Goal: Task Accomplishment & Management: Manage account settings

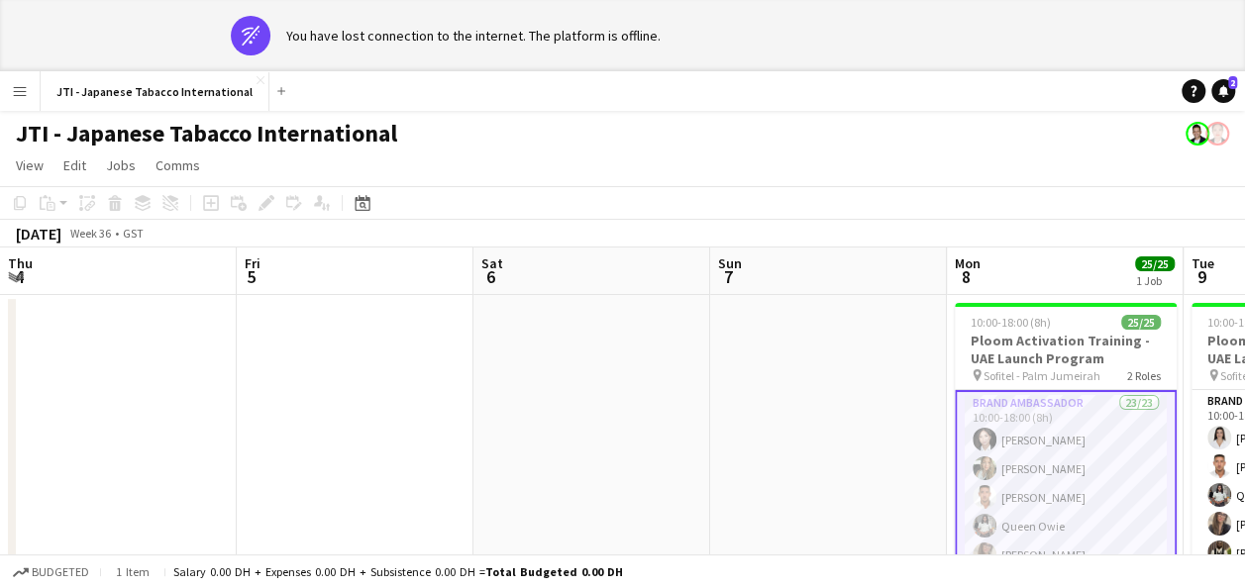
scroll to position [0, 691]
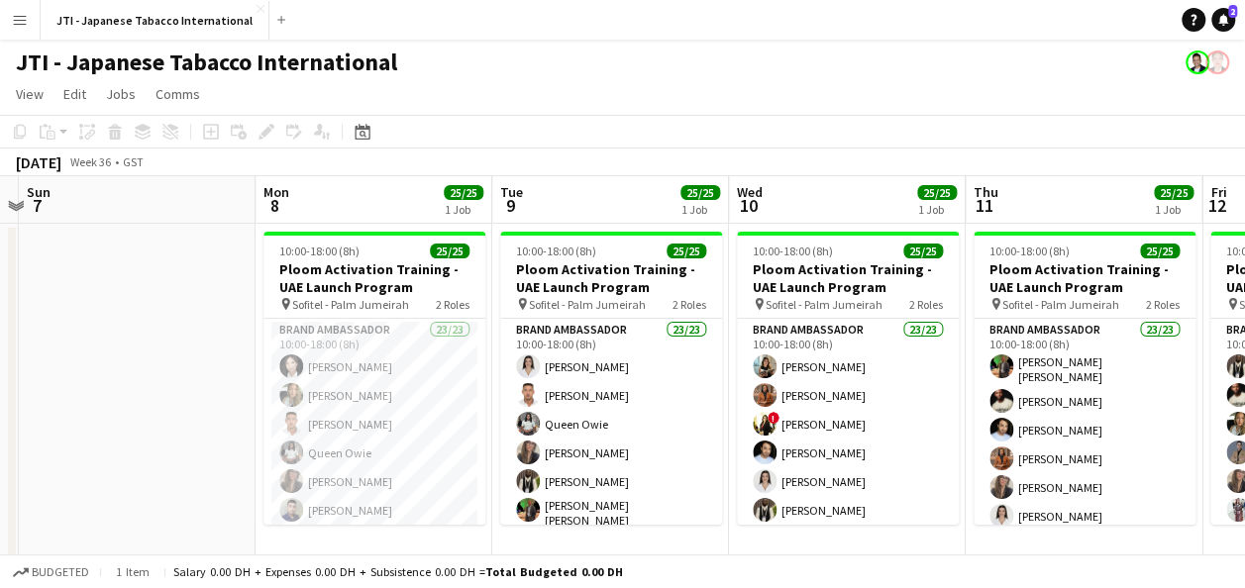
click at [14, 517] on div at bounding box center [12, 394] width 8 height 332
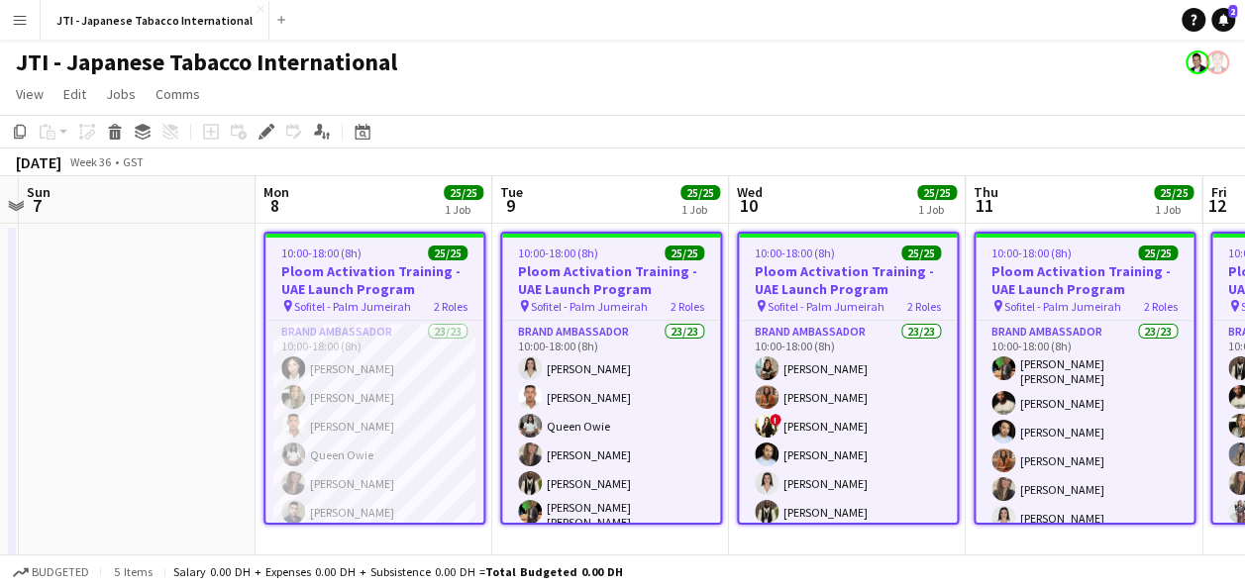
click at [179, 346] on app-date-cell at bounding box center [137, 394] width 237 height 341
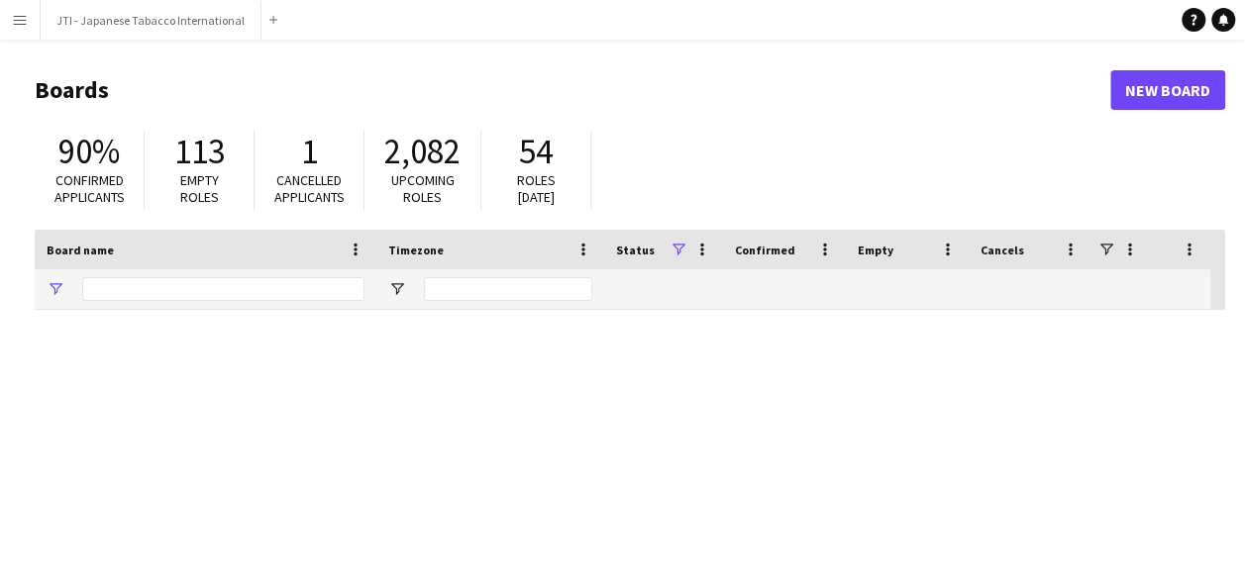
type input "***"
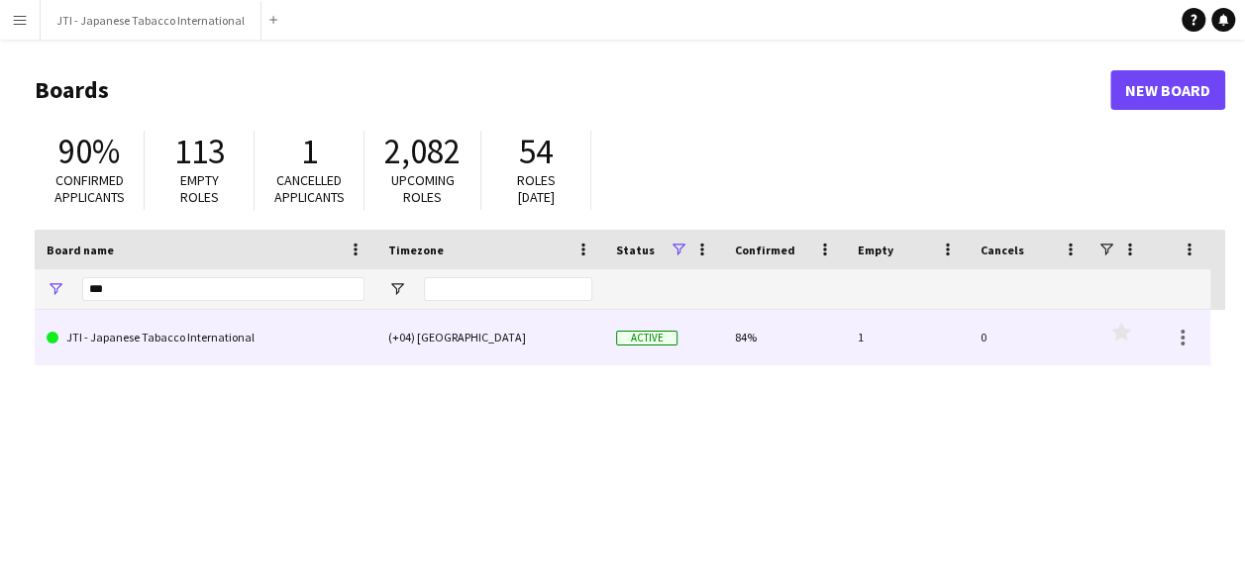
click at [164, 347] on link "JTI - Japanese Tabacco International" at bounding box center [206, 337] width 318 height 55
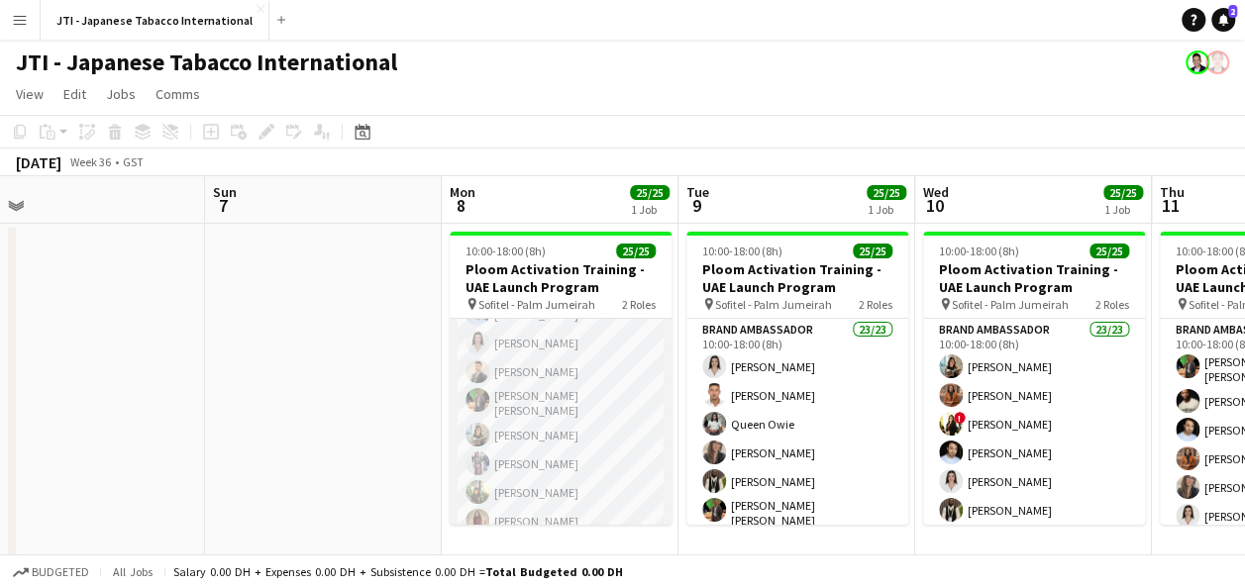
scroll to position [485, 0]
click at [560, 420] on app-card-role "Brand Ambassador 23/23 10:00-18:00 (8h) [PERSON_NAME] [PERSON_NAME] [PERSON_NAM…" at bounding box center [561, 186] width 222 height 705
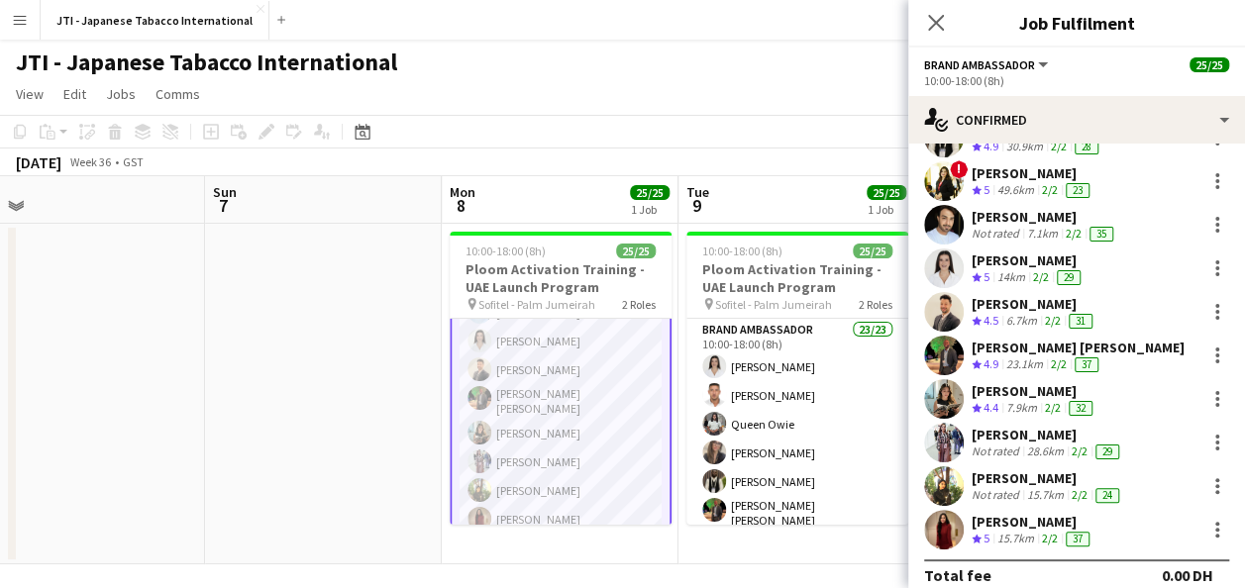
scroll to position [668, 0]
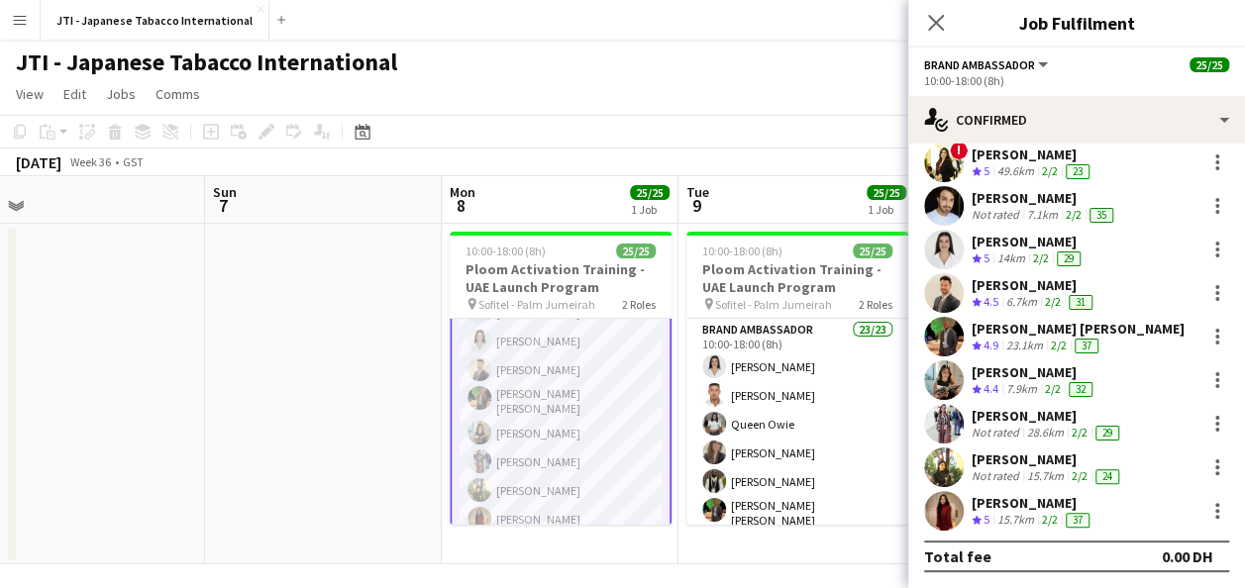
click at [1022, 376] on div "[PERSON_NAME]" at bounding box center [1034, 373] width 125 height 18
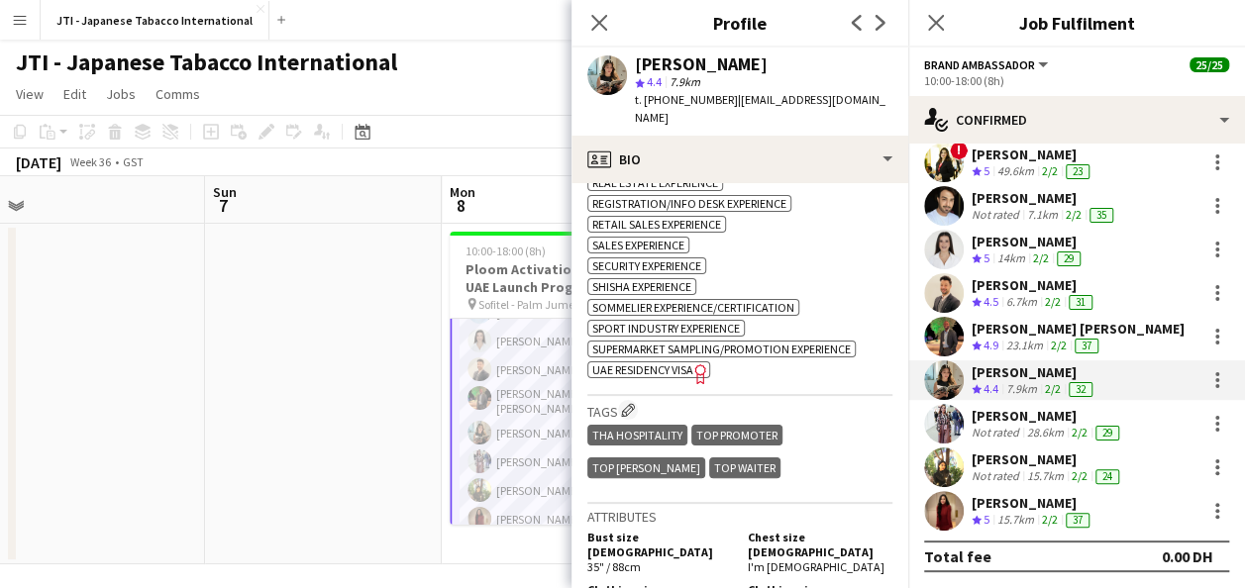
scroll to position [1821, 0]
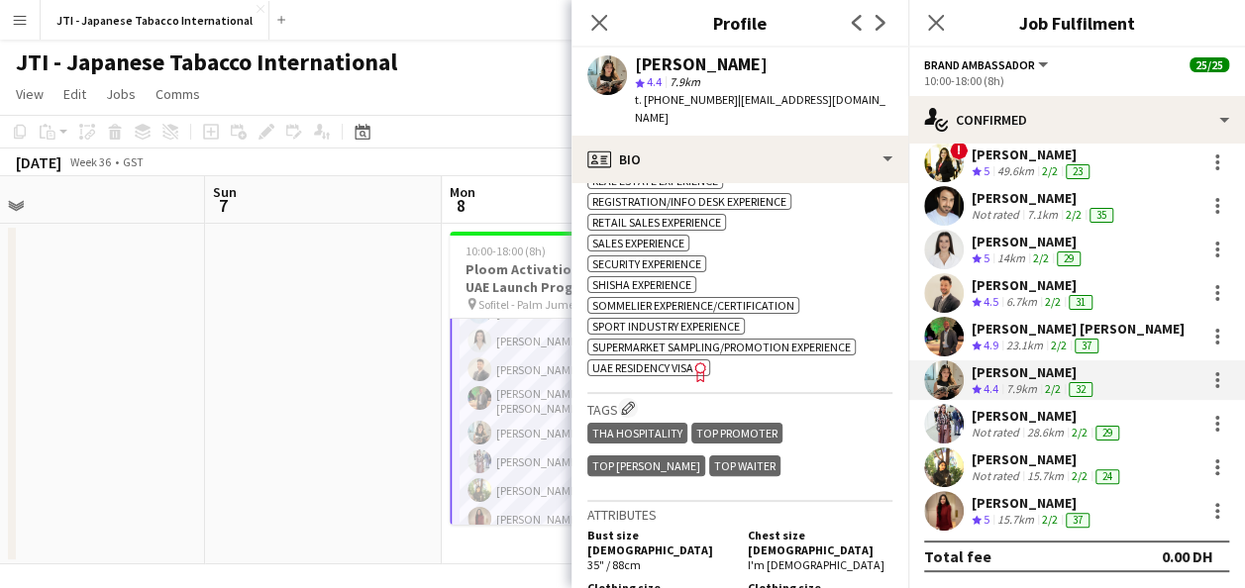
click at [661, 361] on span "UAE Residency Visa" at bounding box center [642, 368] width 101 height 15
